Goal: Task Accomplishment & Management: Use online tool/utility

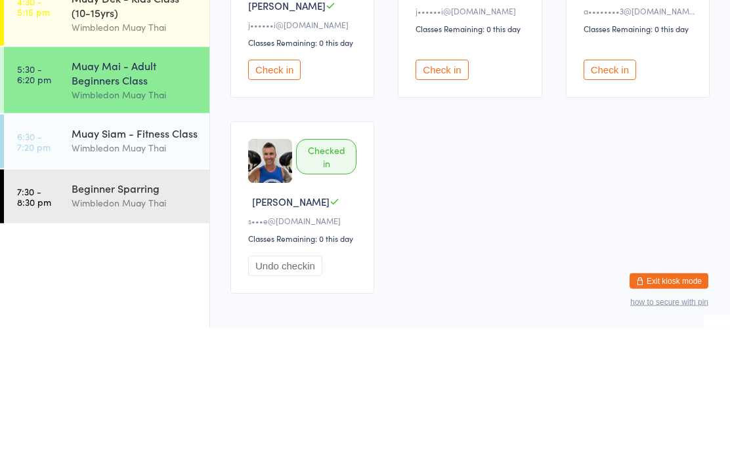
click at [144, 198] on div "Muay Mai - Adult Beginners Class" at bounding box center [135, 212] width 127 height 29
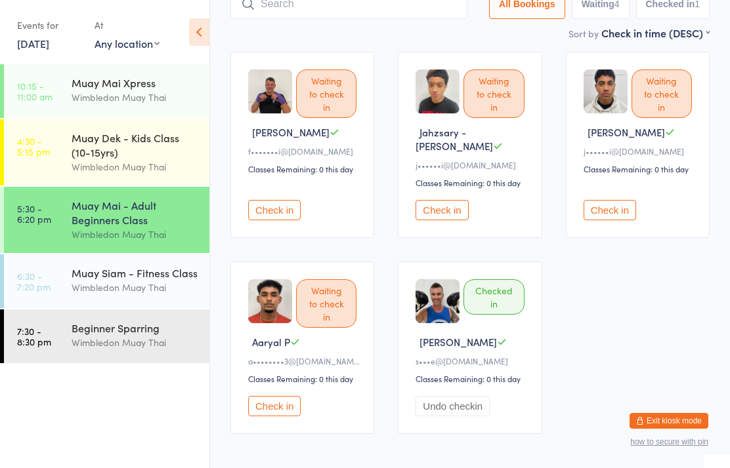
click at [362, 19] on input "search" at bounding box center [348, 4] width 237 height 30
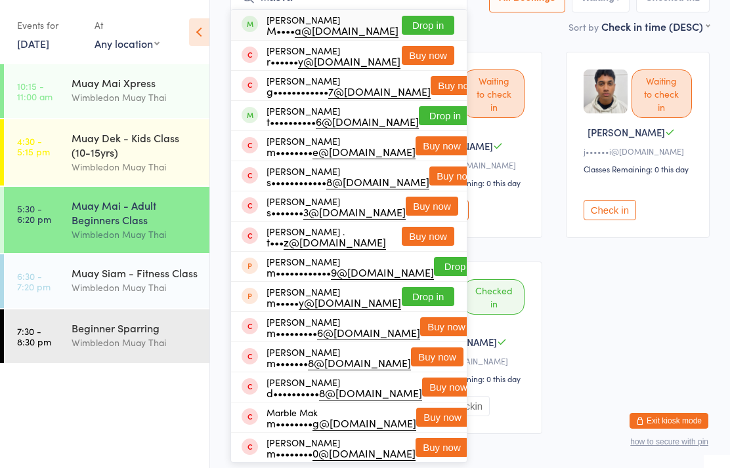
type input "Maeva"
click at [442, 35] on button "Drop in" at bounding box center [428, 25] width 52 height 19
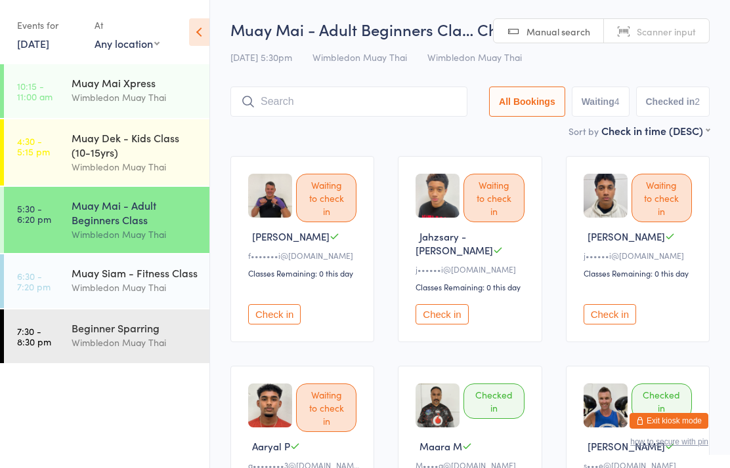
click at [403, 104] on input "search" at bounding box center [348, 102] width 237 height 30
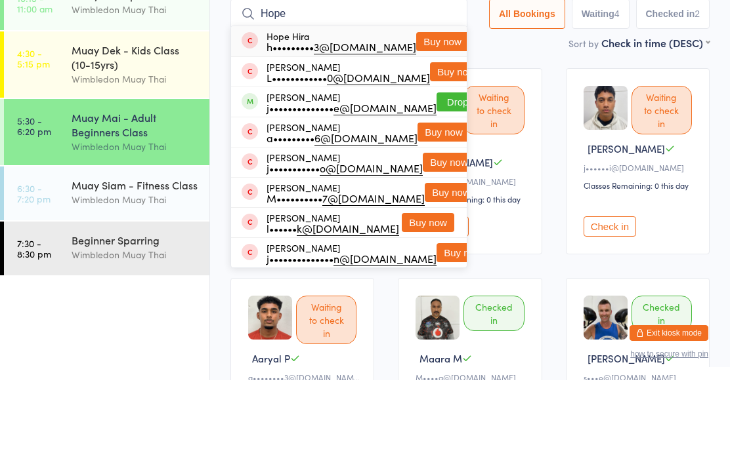
type input "Hope"
click at [438, 180] on button "Drop in" at bounding box center [462, 189] width 52 height 19
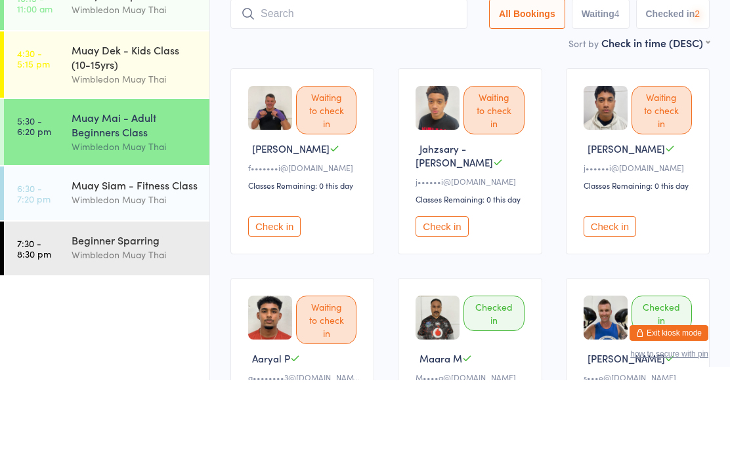
click at [348, 87] on input "search" at bounding box center [348, 102] width 237 height 30
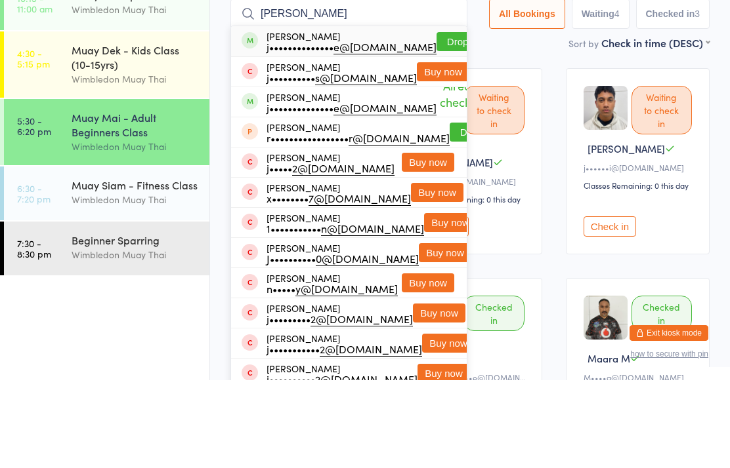
type input "[PERSON_NAME]"
click at [436, 120] on button "Drop in" at bounding box center [462, 129] width 52 height 19
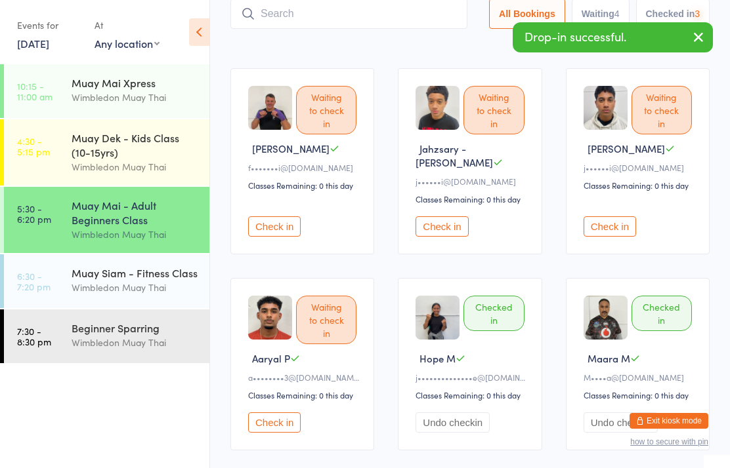
click at [382, 10] on input "search" at bounding box center [348, 14] width 237 height 30
type input "A"
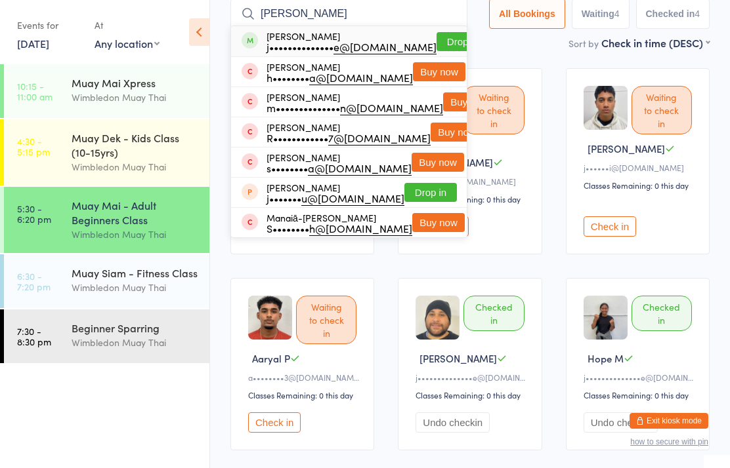
type input "[PERSON_NAME]"
click at [436, 43] on button "Drop in" at bounding box center [462, 41] width 52 height 19
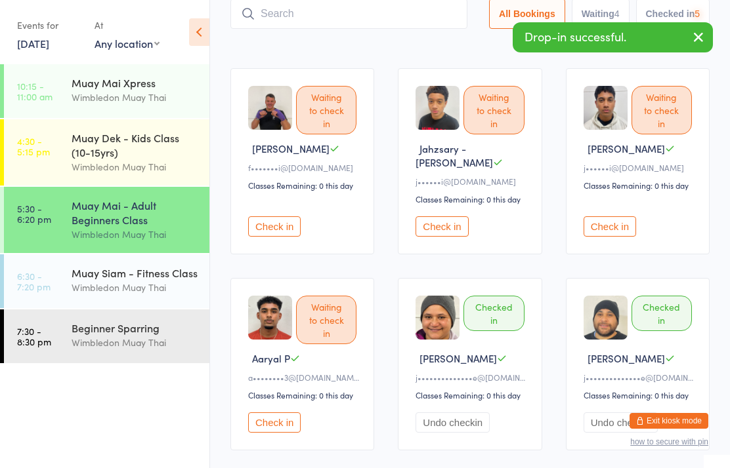
click at [373, 20] on input "search" at bounding box center [348, 14] width 237 height 30
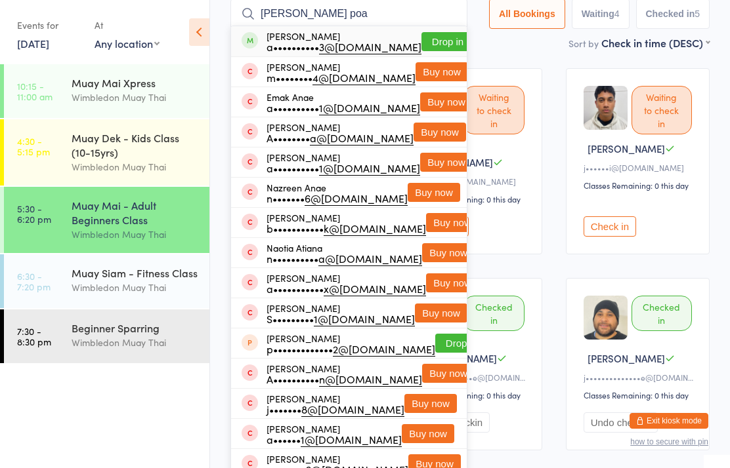
type input "[PERSON_NAME] poa"
click at [429, 35] on button "Drop in" at bounding box center [447, 41] width 52 height 19
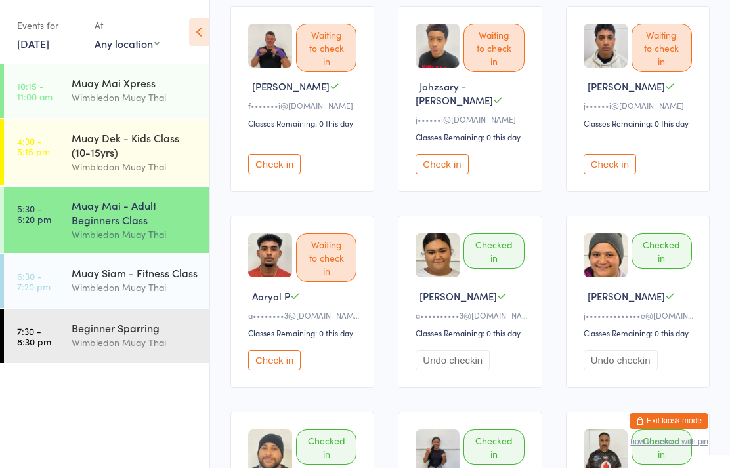
scroll to position [148, 0]
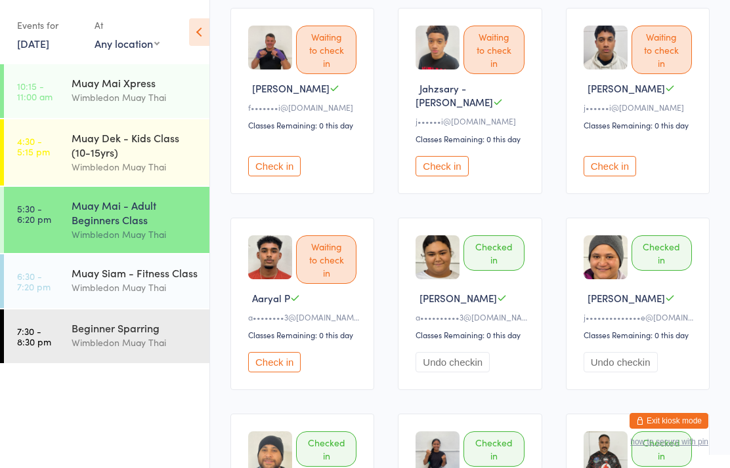
click at [270, 161] on button "Check in" at bounding box center [274, 166] width 52 height 20
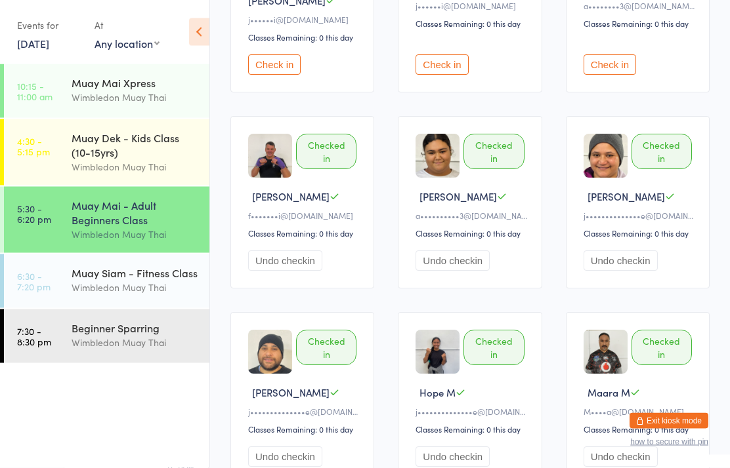
scroll to position [250, 0]
click at [148, 227] on div "Muay Mai - Adult Beginners Class" at bounding box center [135, 212] width 127 height 29
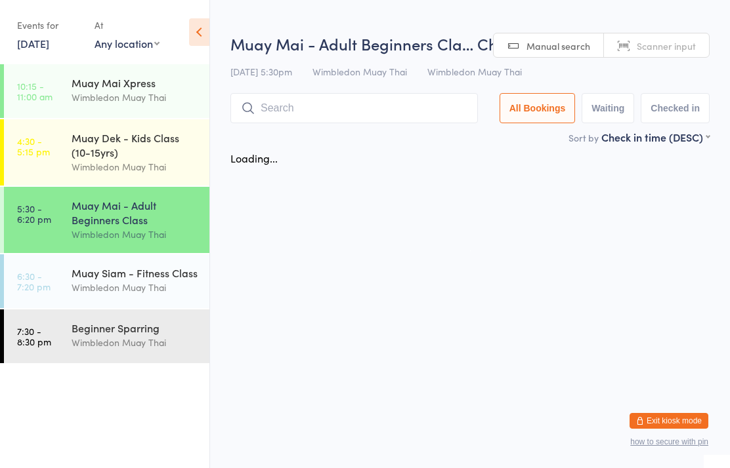
scroll to position [0, 0]
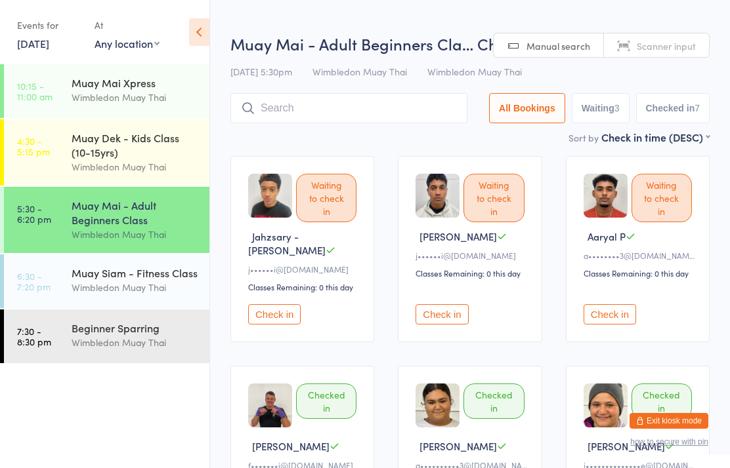
click at [333, 103] on input "search" at bounding box center [348, 108] width 237 height 30
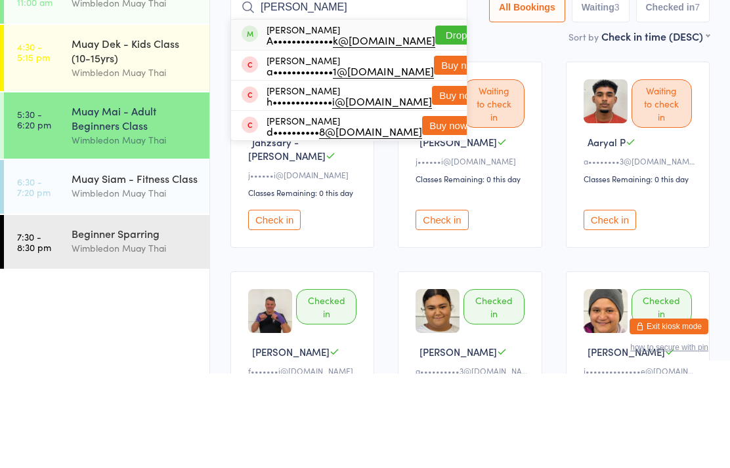
type input "[PERSON_NAME]"
click at [435, 120] on button "Drop in" at bounding box center [461, 129] width 52 height 19
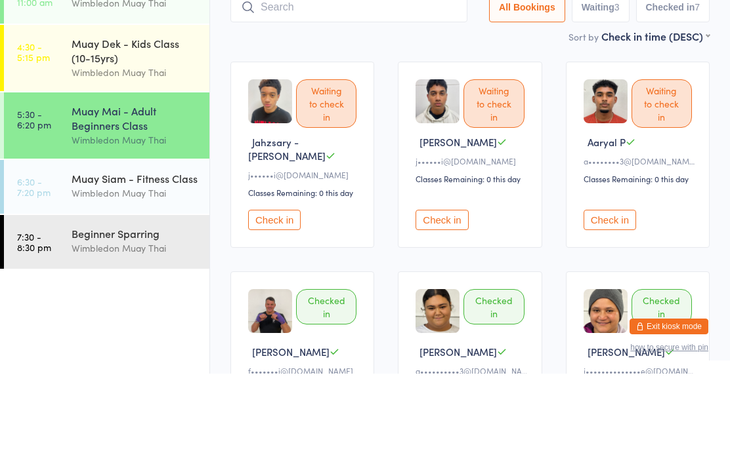
scroll to position [94, 0]
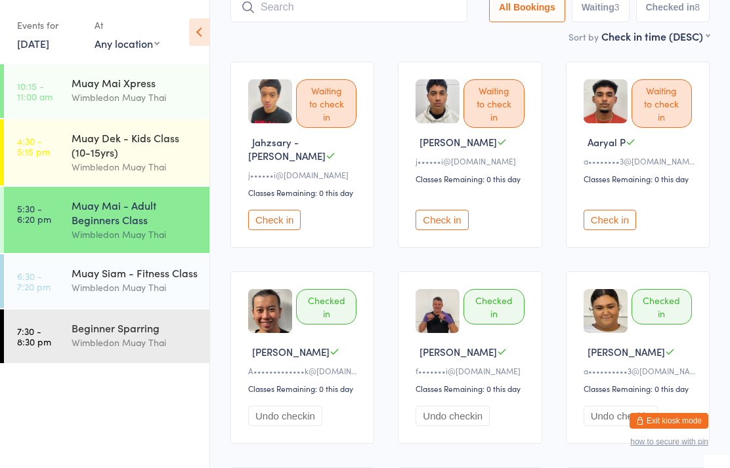
click at [394, 14] on input "search" at bounding box center [348, 7] width 237 height 30
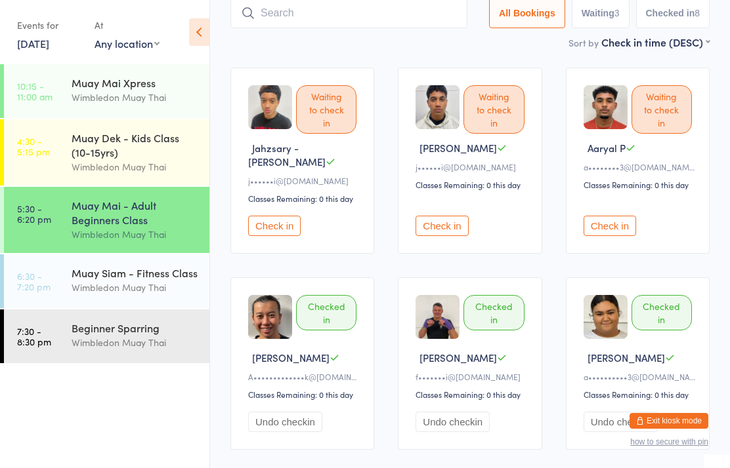
scroll to position [88, 0]
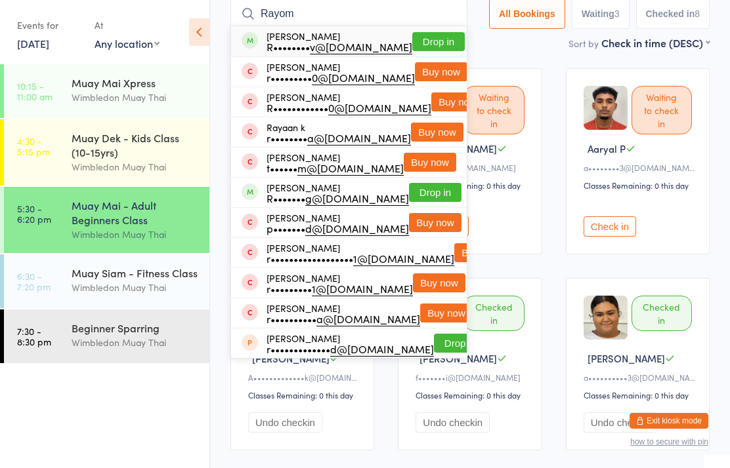
type input "Rayom"
click at [428, 43] on button "Drop in" at bounding box center [438, 41] width 52 height 19
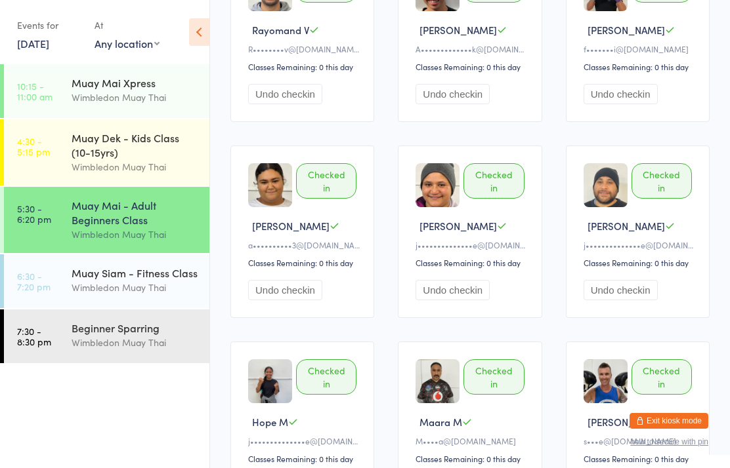
scroll to position [0, 0]
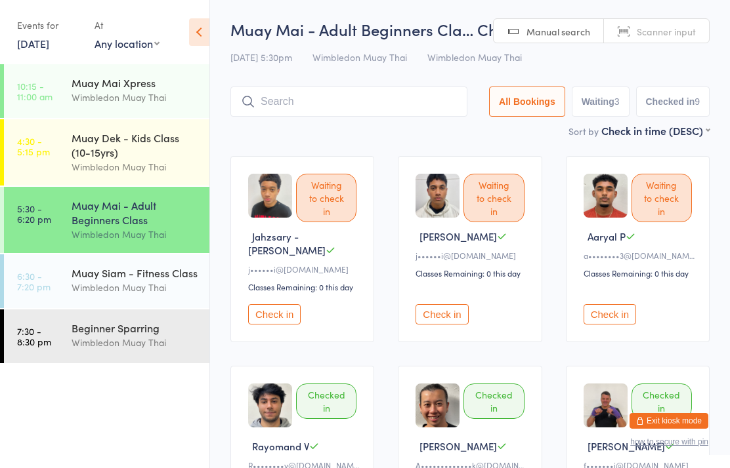
click at [455, 312] on button "Check in" at bounding box center [441, 314] width 52 height 20
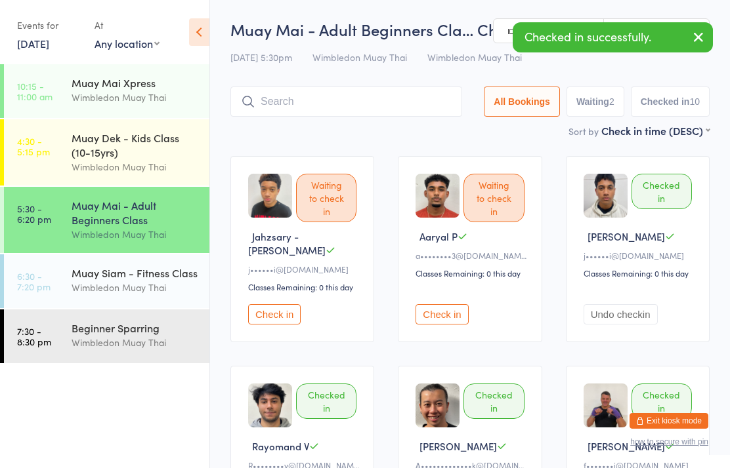
click at [276, 304] on button "Check in" at bounding box center [274, 314] width 52 height 20
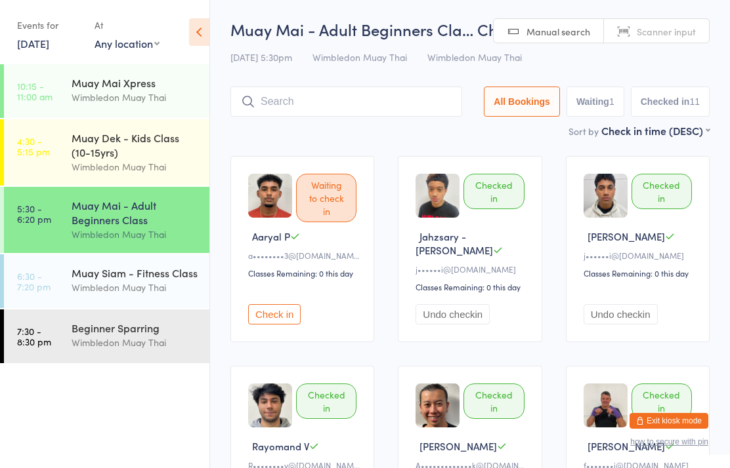
click at [161, 291] on div "Wimbledon Muay Thai" at bounding box center [135, 287] width 127 height 15
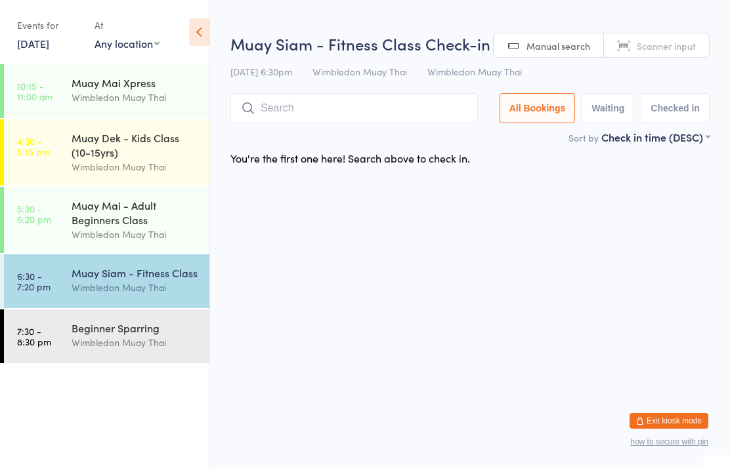
click at [365, 110] on input "search" at bounding box center [353, 108] width 247 height 30
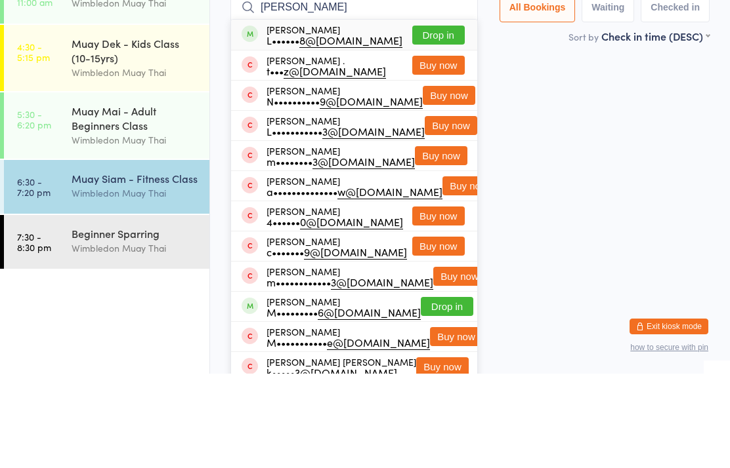
type input "[PERSON_NAME]"
click at [440, 120] on button "Drop in" at bounding box center [438, 129] width 52 height 19
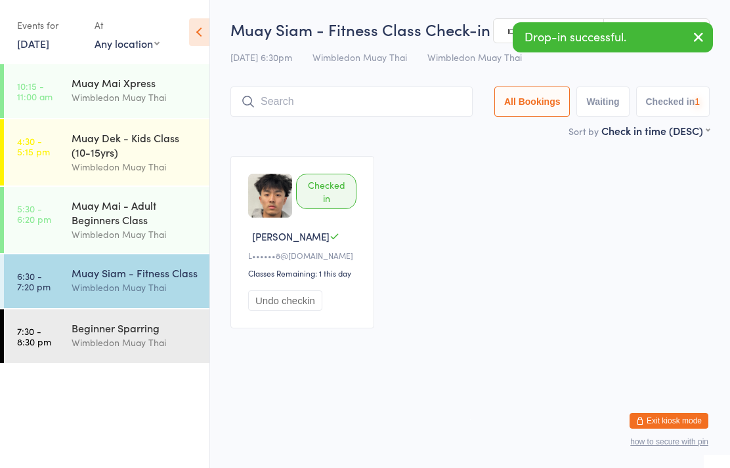
click at [123, 335] on div "Beginner Sparring" at bounding box center [135, 328] width 127 height 14
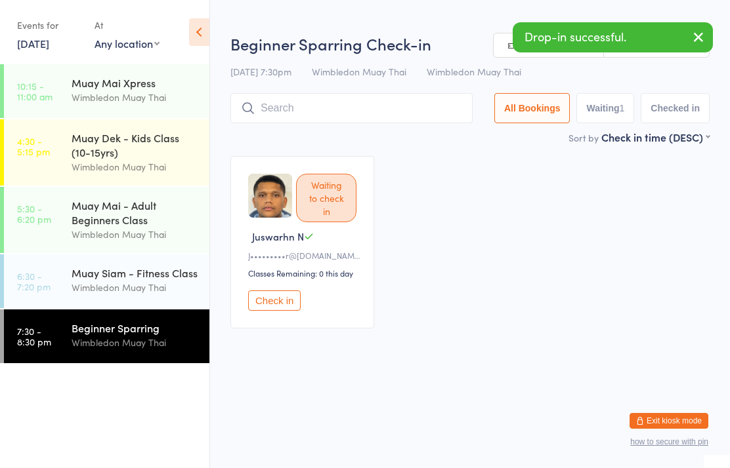
click at [341, 112] on input "search" at bounding box center [351, 108] width 242 height 30
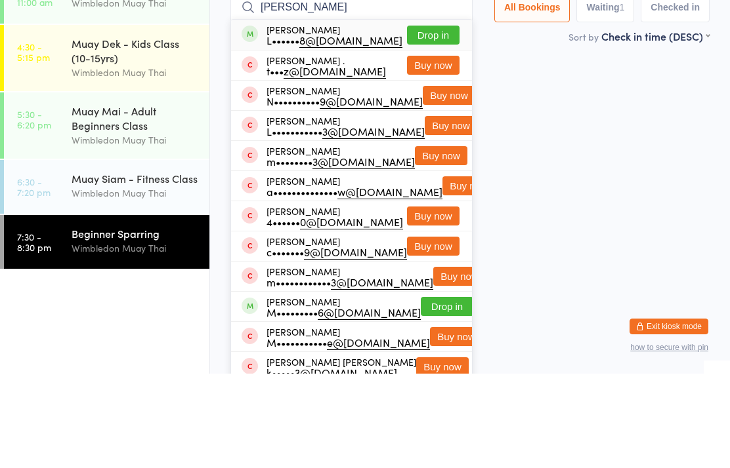
type input "[PERSON_NAME]"
click at [431, 120] on button "Drop in" at bounding box center [433, 129] width 52 height 19
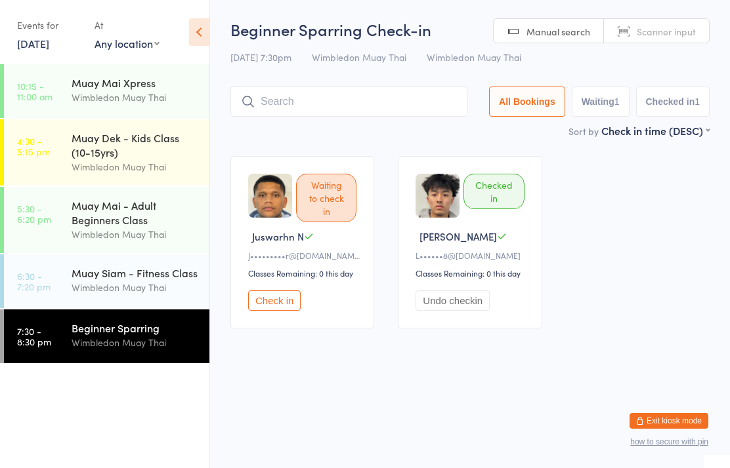
click at [379, 115] on input "search" at bounding box center [348, 102] width 237 height 30
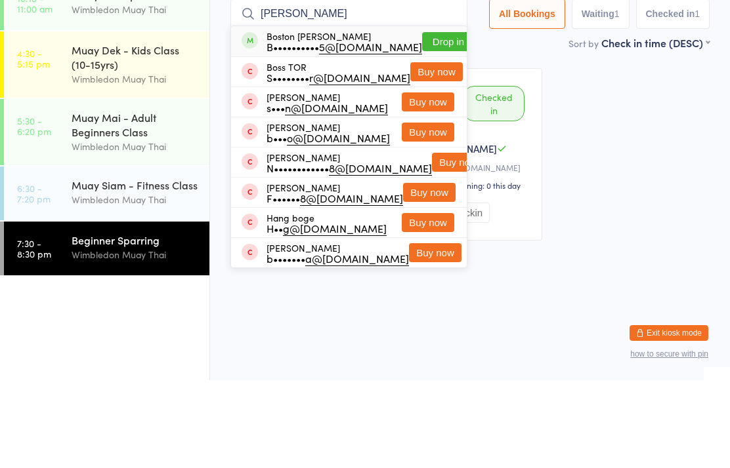
type input "[PERSON_NAME]"
click at [426, 120] on button "Drop in" at bounding box center [448, 129] width 52 height 19
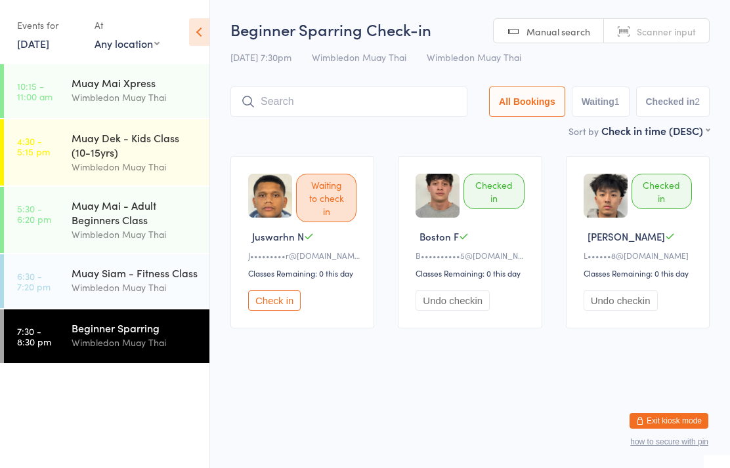
click at [166, 294] on div "Wimbledon Muay Thai" at bounding box center [135, 287] width 127 height 15
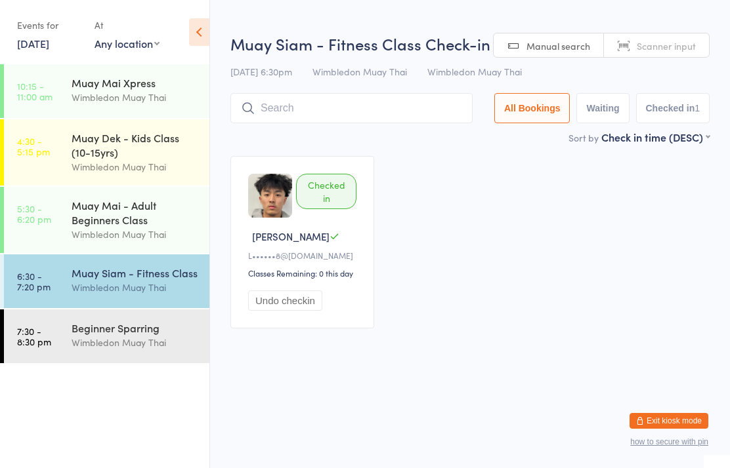
click at [413, 97] on input "search" at bounding box center [351, 108] width 242 height 30
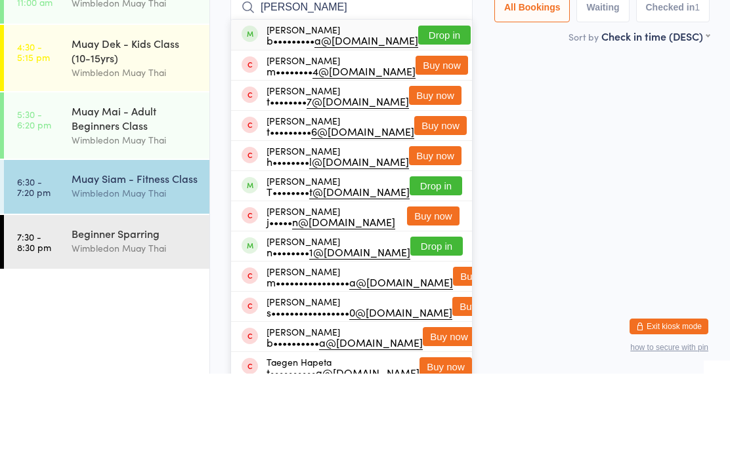
type input "[PERSON_NAME]"
click at [438, 120] on button "Drop in" at bounding box center [444, 129] width 52 height 19
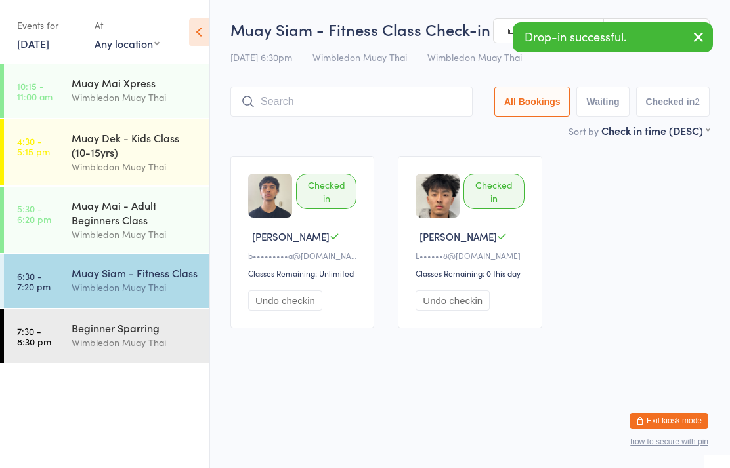
click at [232, 66] on div "[DATE] 6:30pm Wimbledon Muay Thai Wimbledon Muay Thai" at bounding box center [469, 58] width 479 height 22
click at [154, 335] on div "Beginner Sparring" at bounding box center [135, 328] width 127 height 14
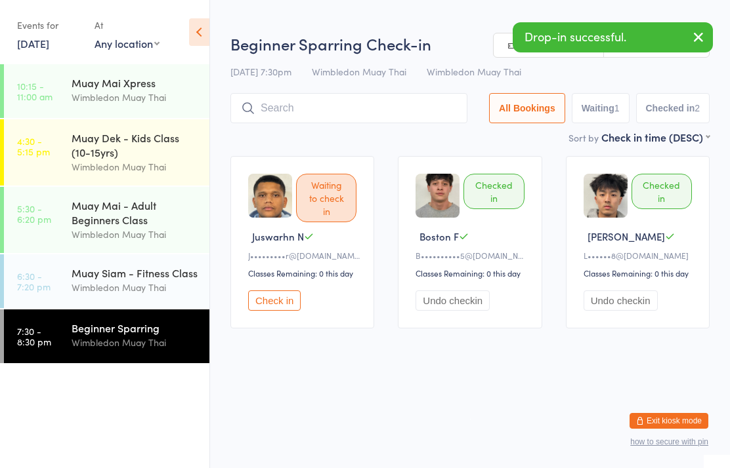
click at [364, 102] on input "search" at bounding box center [348, 108] width 237 height 30
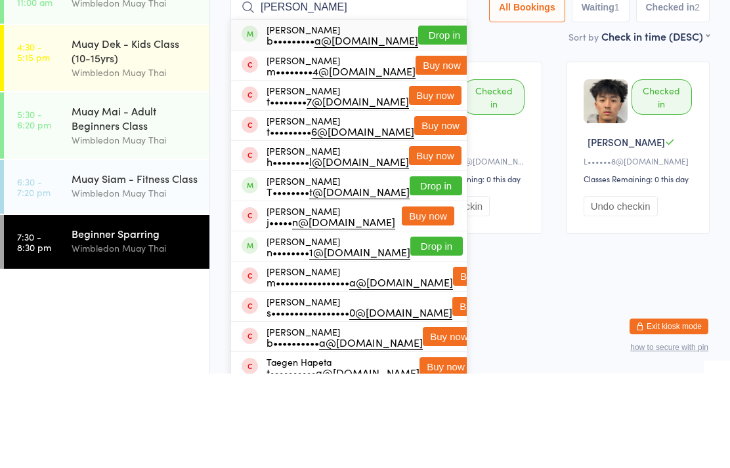
type input "[PERSON_NAME]"
click at [434, 120] on button "Drop in" at bounding box center [444, 129] width 52 height 19
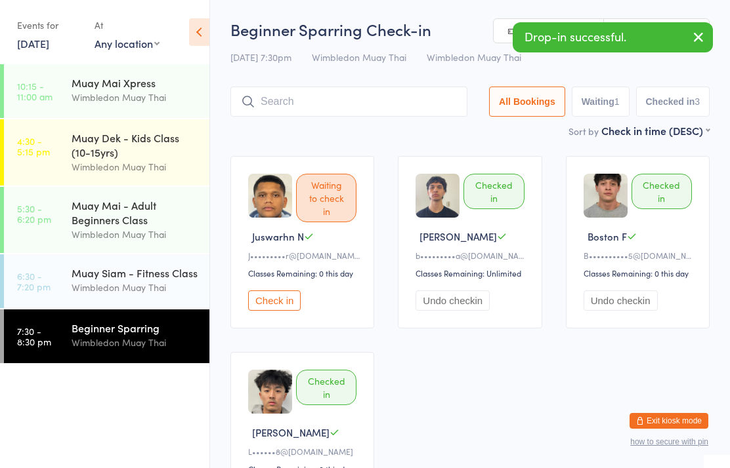
click at [155, 280] on div "Muay Siam - Fitness Class" at bounding box center [135, 273] width 127 height 14
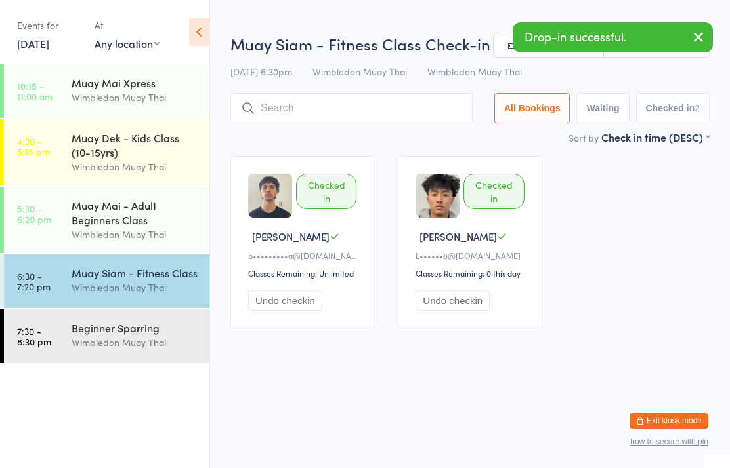
click at [163, 362] on div "Beginner Sparring Wimbledon Muay Thai" at bounding box center [141, 336] width 138 height 52
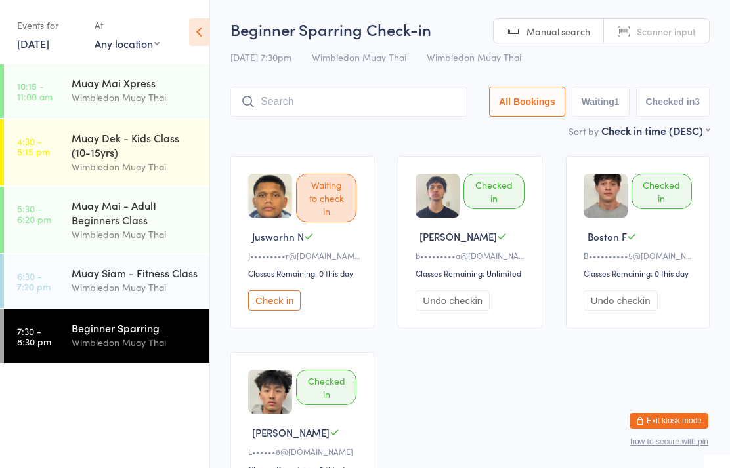
click at [84, 209] on div "Muay Mai - Adult Beginners Class" at bounding box center [135, 212] width 127 height 29
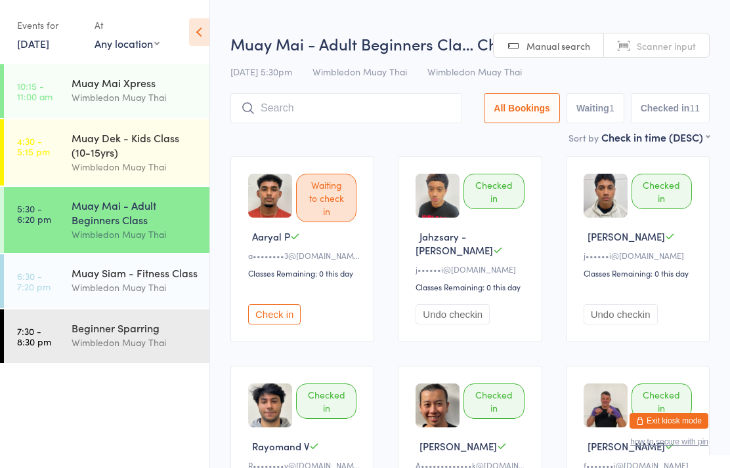
click at [266, 306] on button "Check in" at bounding box center [274, 314] width 52 height 20
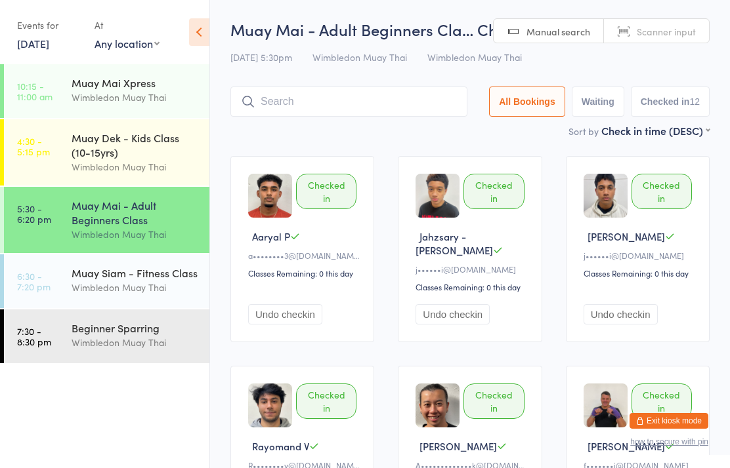
click at [41, 222] on time "5:30 - 6:20 pm" at bounding box center [34, 213] width 34 height 21
